Goal: Navigation & Orientation: Find specific page/section

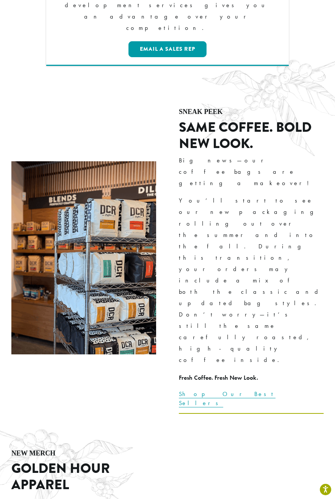
scroll to position [1212, 0]
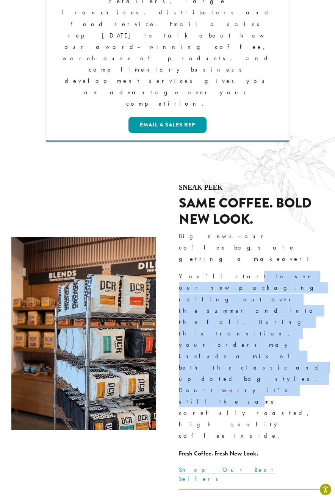
drag, startPoint x: 213, startPoint y: 169, endPoint x: 242, endPoint y: 209, distance: 49.3
click at [242, 271] on p "You’ll start to see our new packaging rolling out over the summer and into the …" at bounding box center [251, 356] width 145 height 171
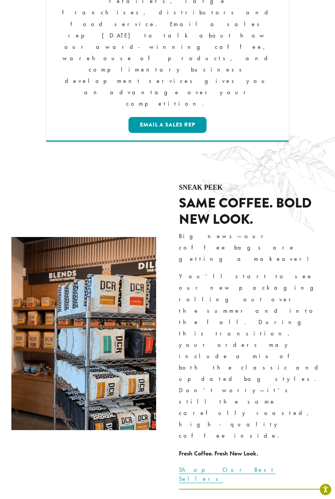
click at [259, 271] on p "You’ll start to see our new packaging rolling out over the summer and into the …" at bounding box center [251, 356] width 145 height 171
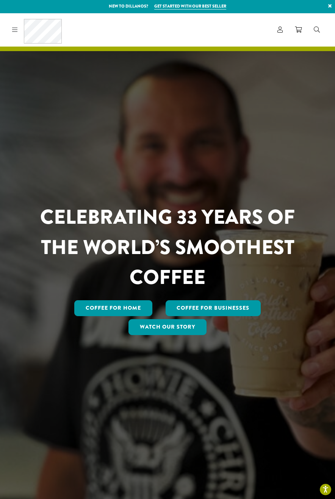
scroll to position [0, 0]
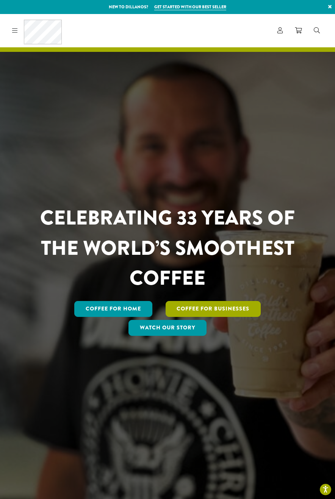
click at [202, 308] on link "Coffee For Businesses" at bounding box center [212, 309] width 95 height 16
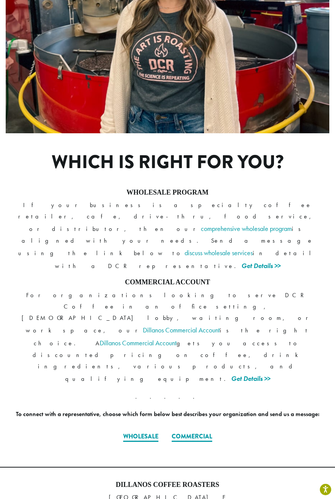
scroll to position [478, 0]
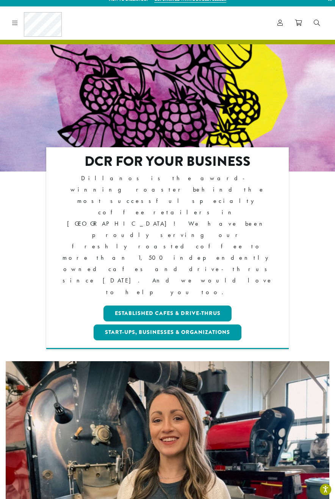
scroll to position [0, 0]
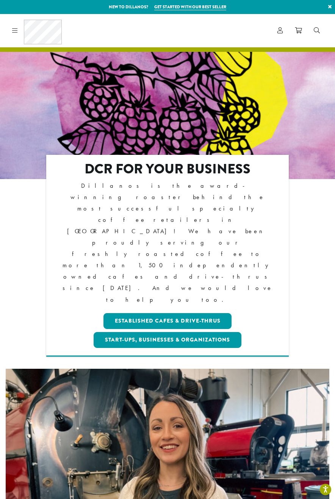
click at [16, 30] on icon at bounding box center [15, 30] width 6 height 6
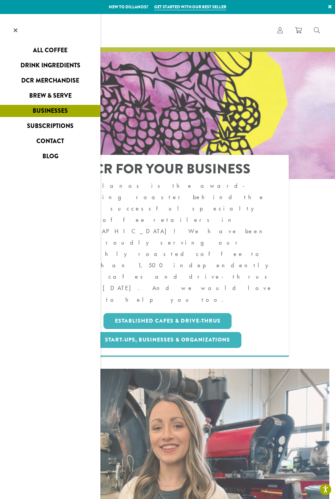
click at [49, 47] on link "All Coffee" at bounding box center [50, 50] width 100 height 12
